Goal: Contribute content

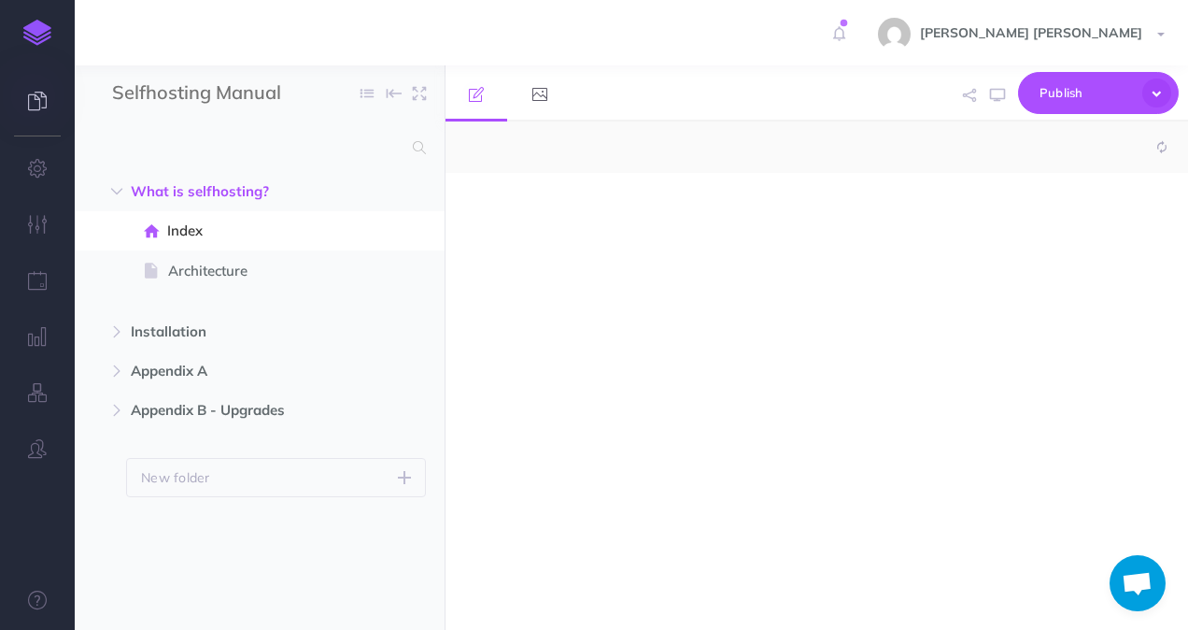
click at [40, 107] on icon at bounding box center [37, 101] width 19 height 19
select select "null"
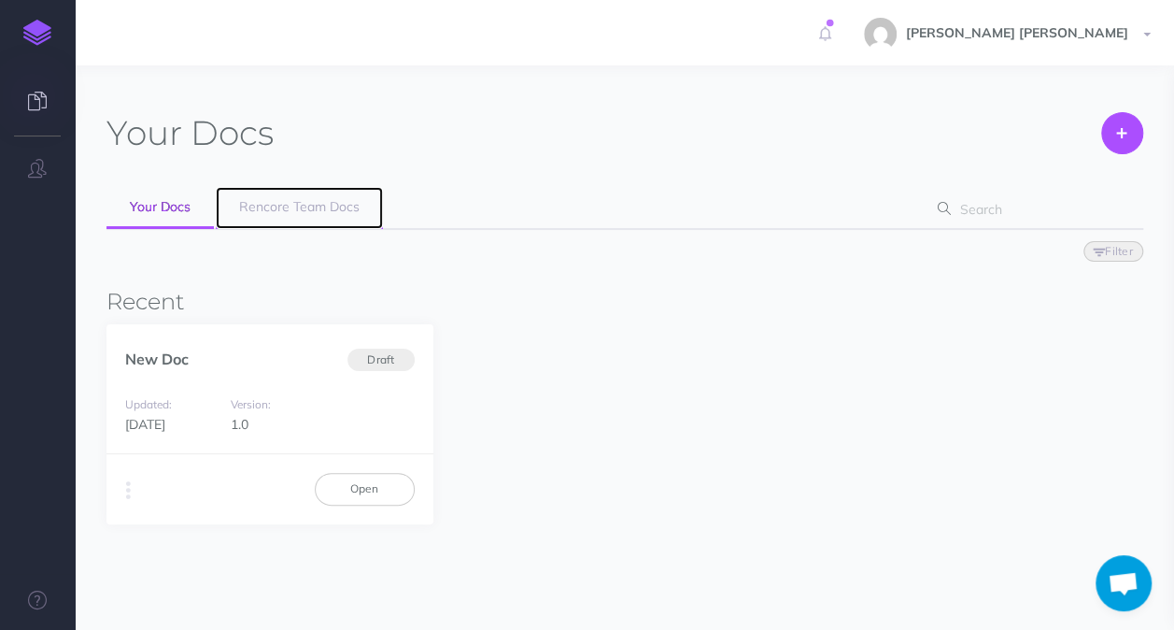
click at [265, 211] on span "Rencore Team Docs" at bounding box center [299, 206] width 121 height 17
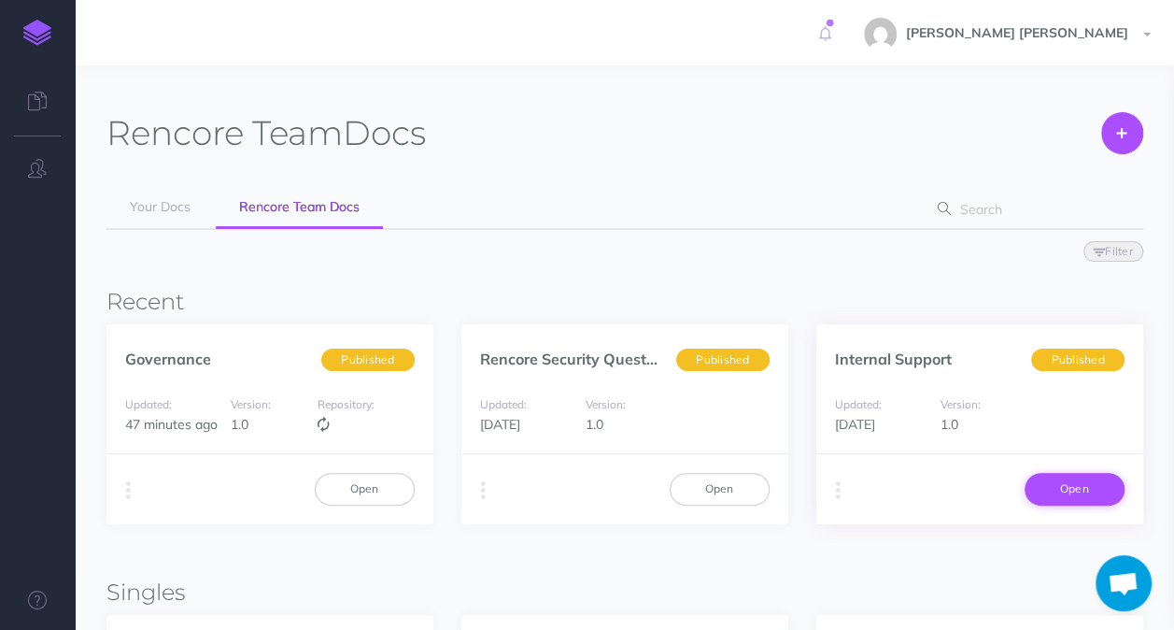
click at [1073, 493] on link "Open" at bounding box center [1075, 489] width 100 height 32
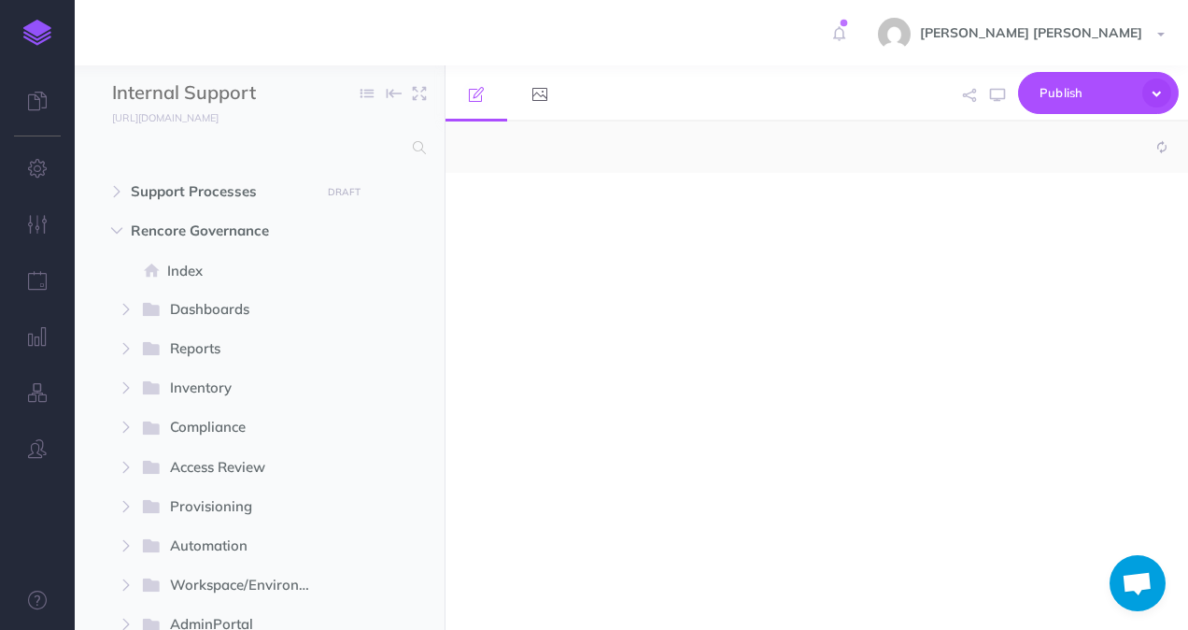
select select "null"
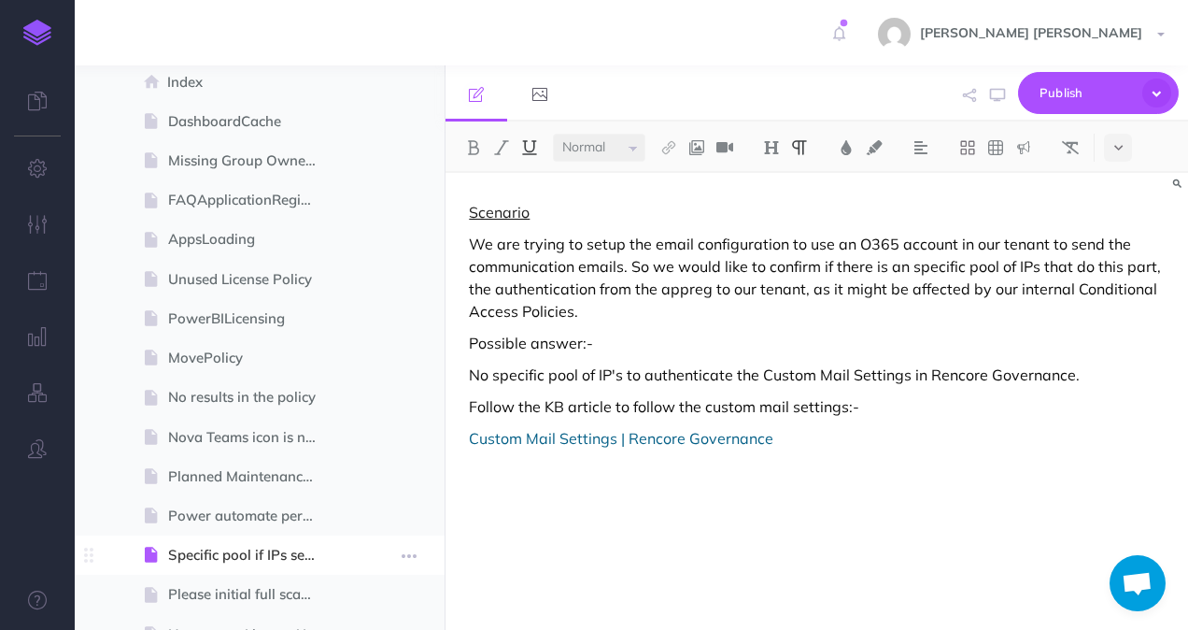
scroll to position [561, 0]
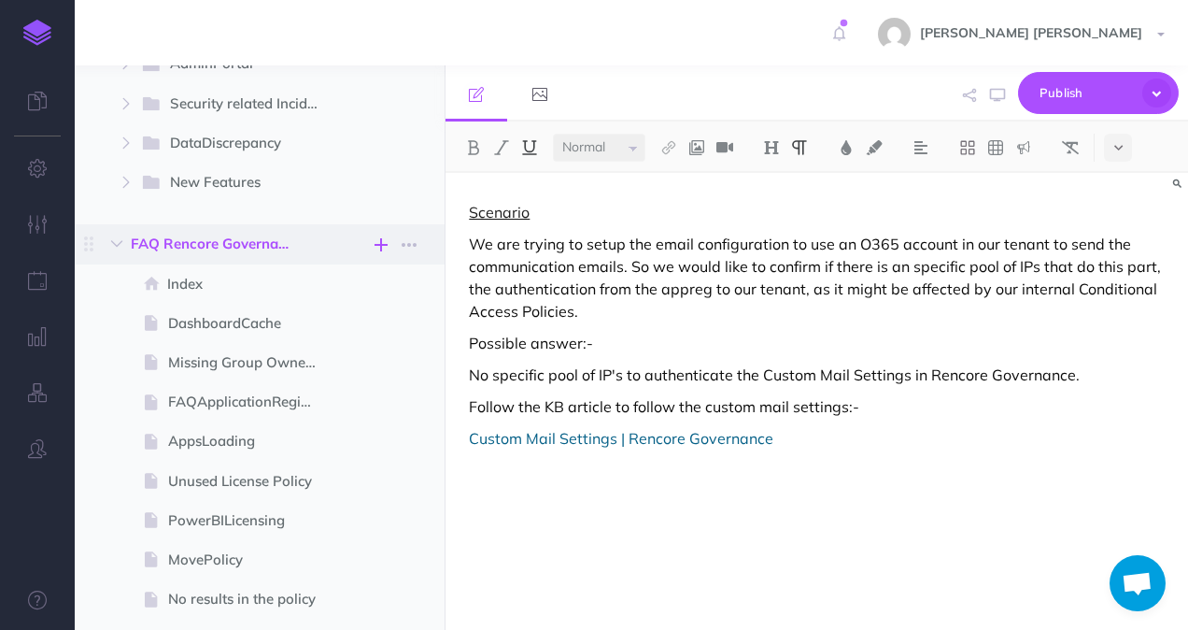
click at [384, 240] on icon "button" at bounding box center [381, 245] width 13 height 22
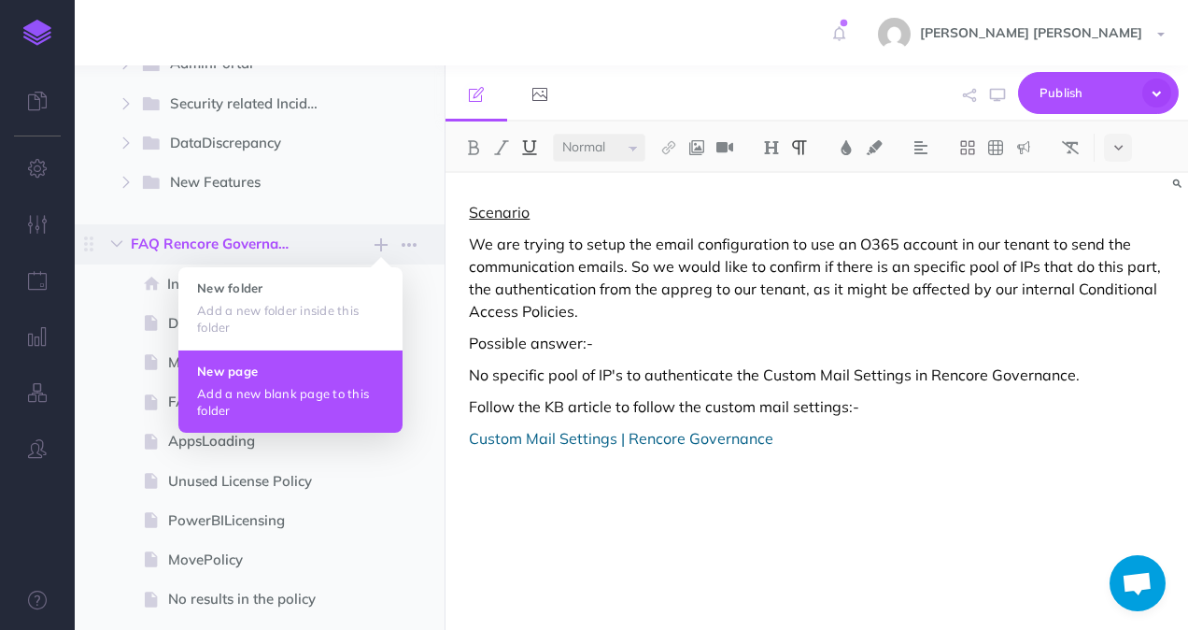
click at [290, 372] on h4 "New page" at bounding box center [290, 370] width 187 height 13
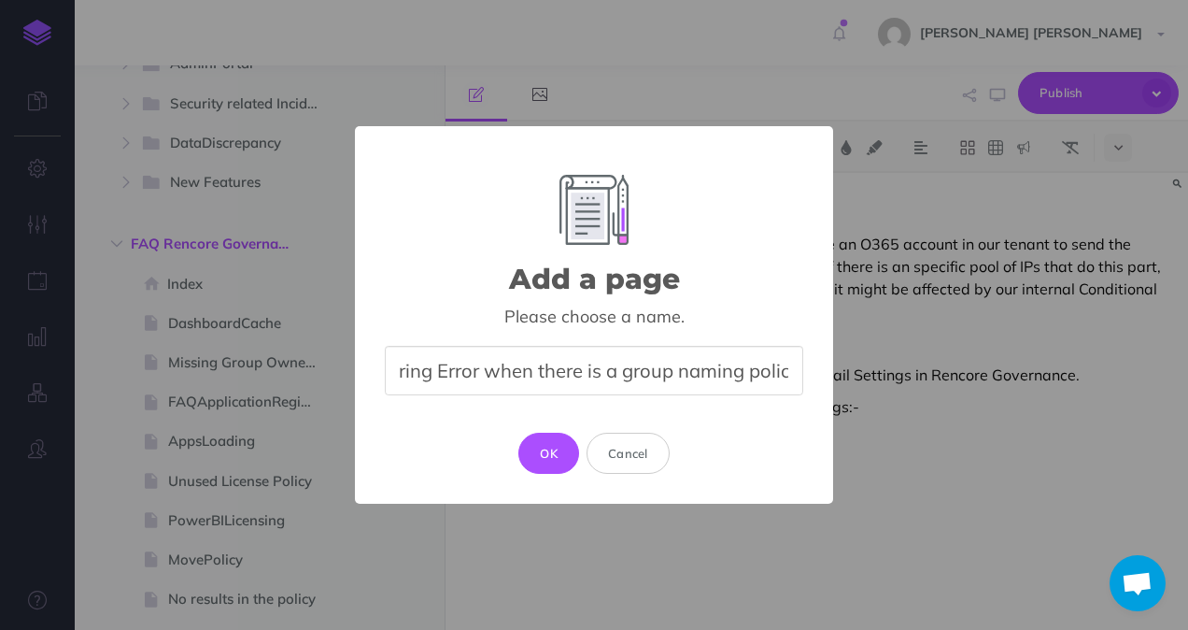
scroll to position [0, 211]
type input "Provisioning: Encountering Error when there is a group naming policy"
click at [536, 441] on button "OK" at bounding box center [549, 453] width 61 height 41
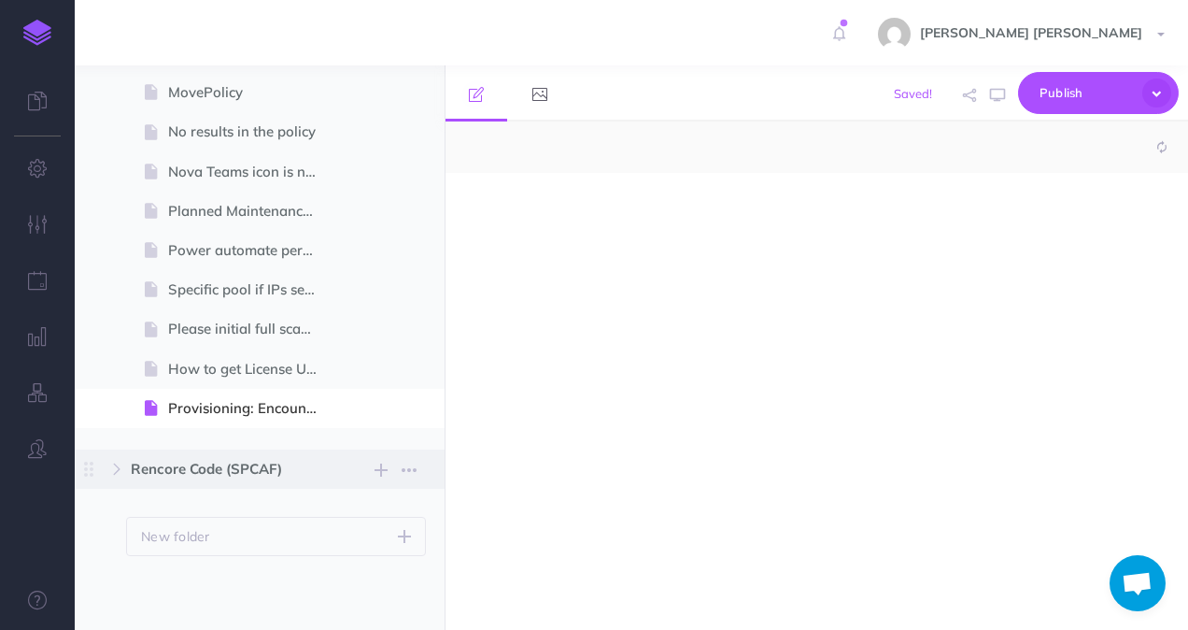
select select "null"
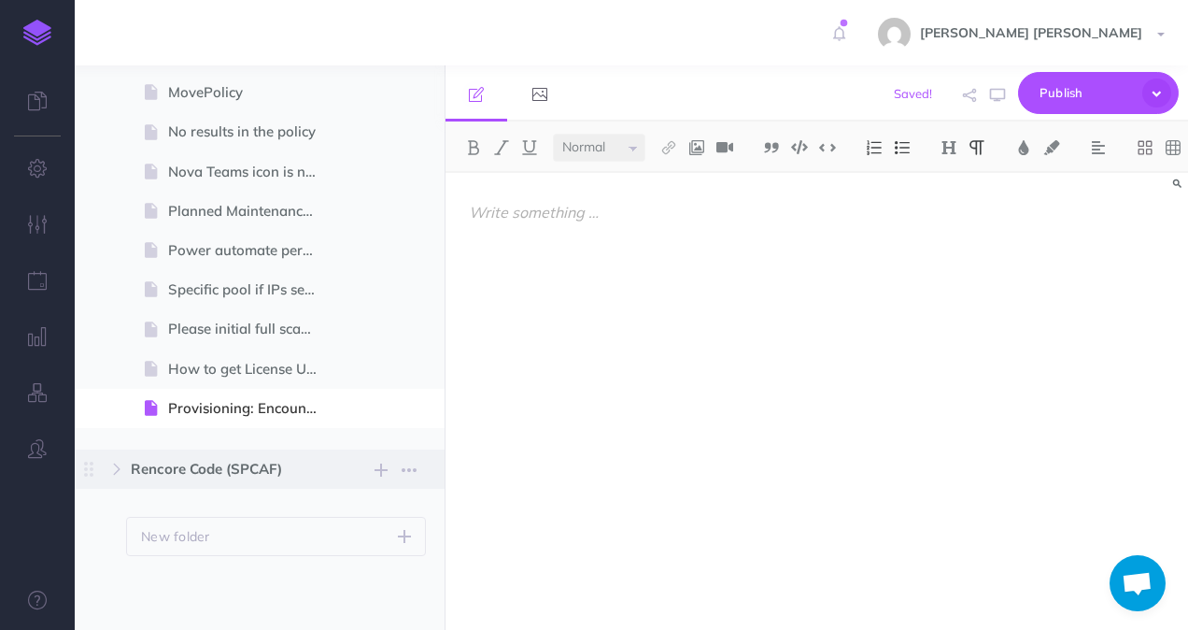
scroll to position [1028, 0]
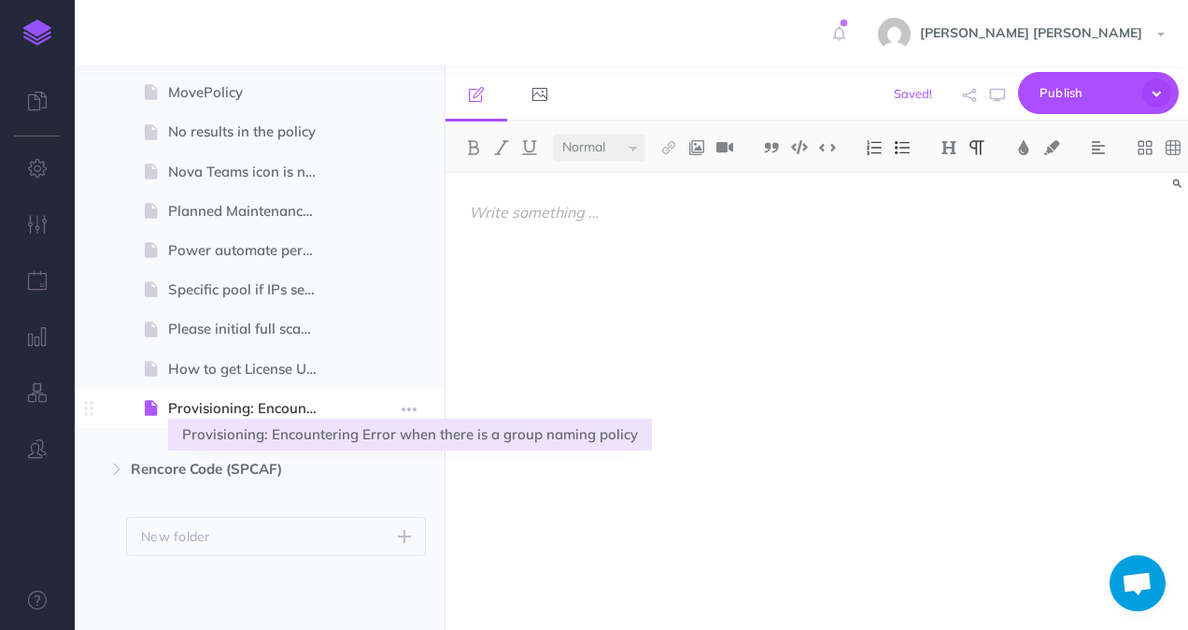
click at [289, 406] on span "Provisioning: Encountering Error when there is a group naming policy" at bounding box center [250, 408] width 164 height 22
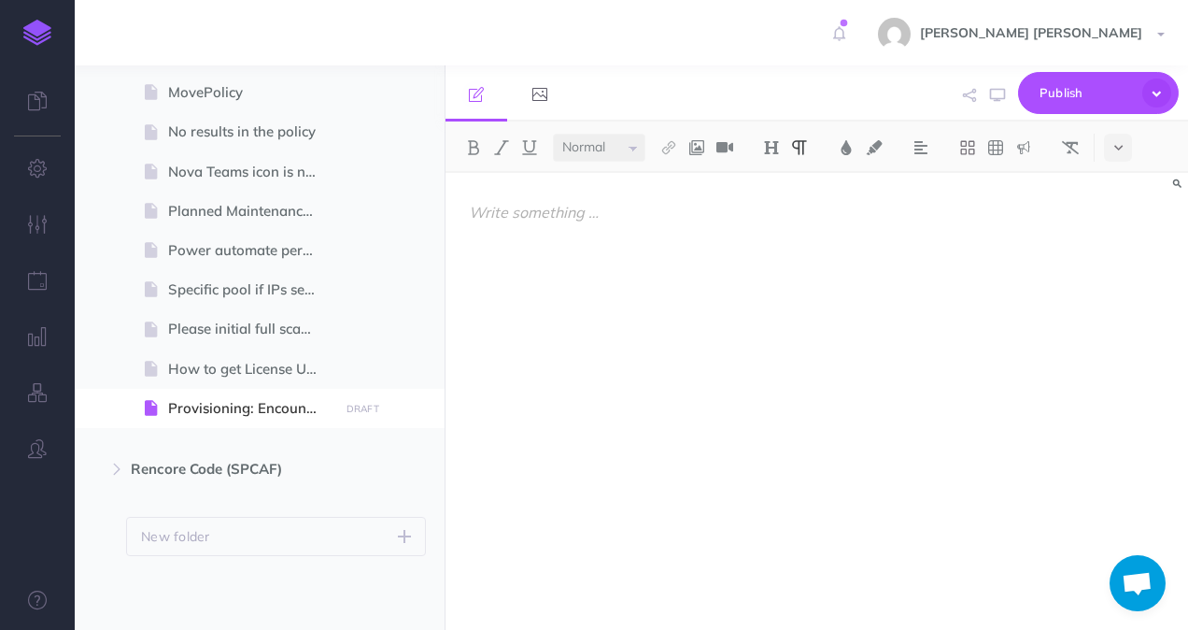
click at [584, 216] on p at bounding box center [817, 212] width 696 height 22
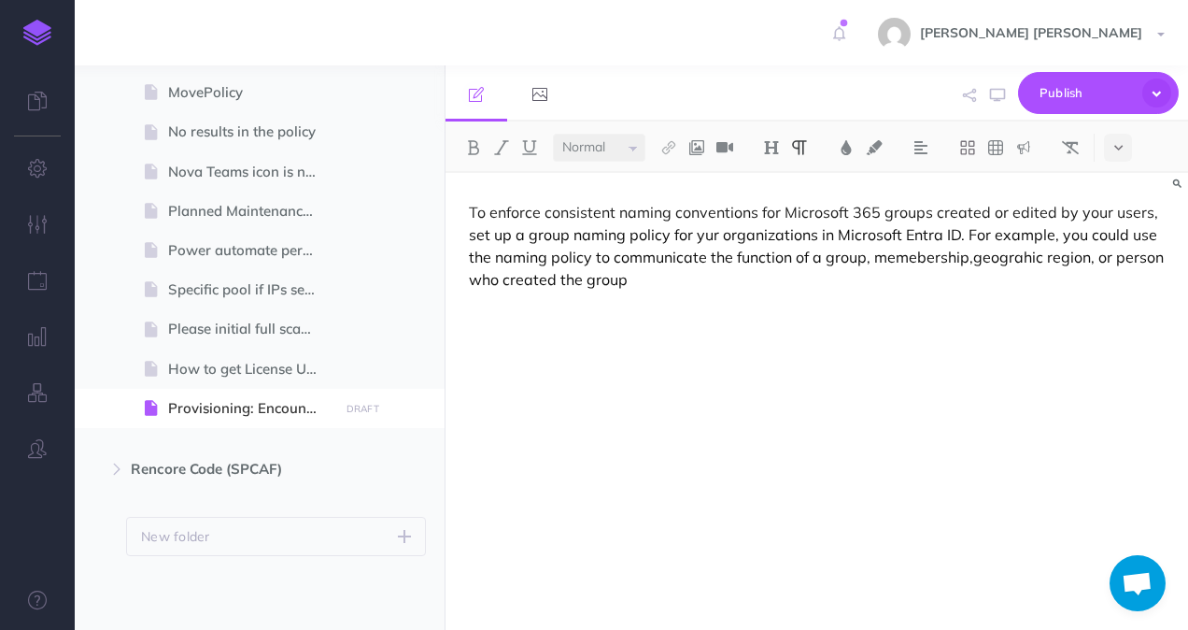
click at [971, 262] on p "To enforce consistent naming conventions for Microsoft 365 groups created or ed…" at bounding box center [817, 246] width 696 height 90
click at [704, 236] on p "To enforce consistent naming conventions for Microsoft 365 groups created or ed…" at bounding box center [817, 246] width 696 height 90
click at [643, 290] on p "To enforce consistent naming conventions for Microsoft 365 groups created or ed…" at bounding box center [817, 246] width 696 height 90
click at [482, 311] on p at bounding box center [817, 311] width 696 height 22
